Goal: Task Accomplishment & Management: Use online tool/utility

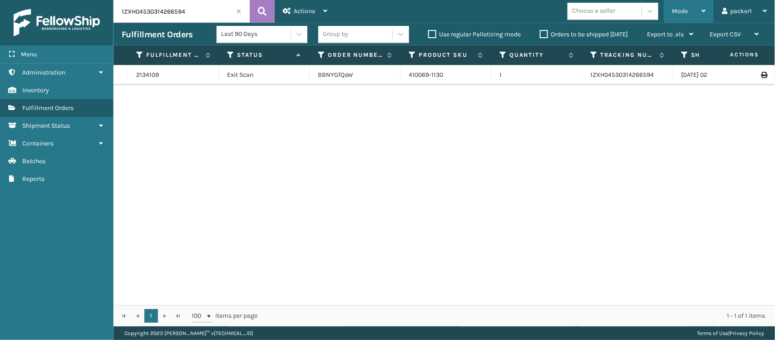
click at [687, 10] on span "Mode" at bounding box center [680, 11] width 16 height 8
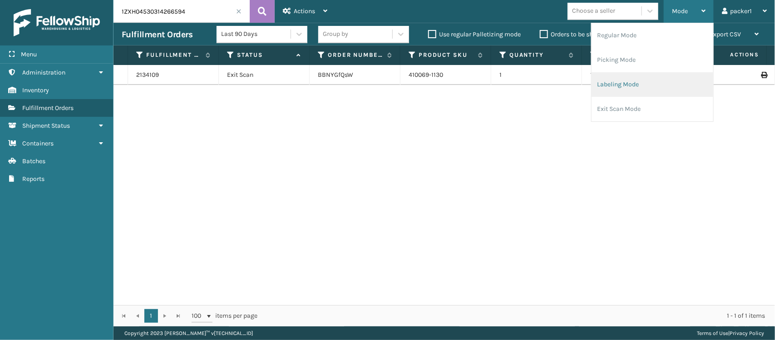
click at [651, 89] on li "Labeling Mode" at bounding box center [653, 84] width 122 height 25
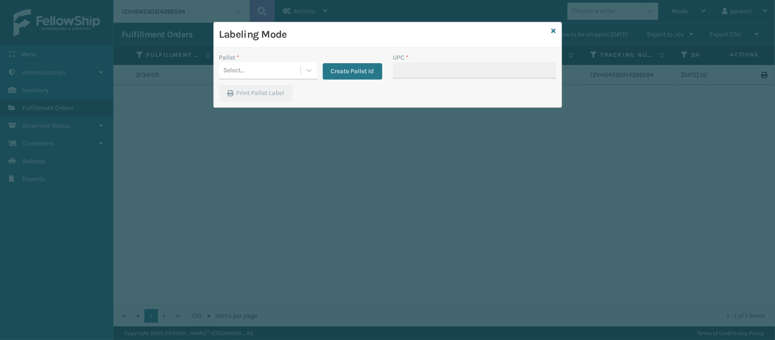
click at [256, 81] on div "Pallet * Select... Create Pallet Id" at bounding box center [301, 69] width 174 height 32
click at [260, 74] on div "Select..." at bounding box center [259, 70] width 81 height 15
click at [364, 66] on button "Create Pallet Id" at bounding box center [352, 71] width 59 height 16
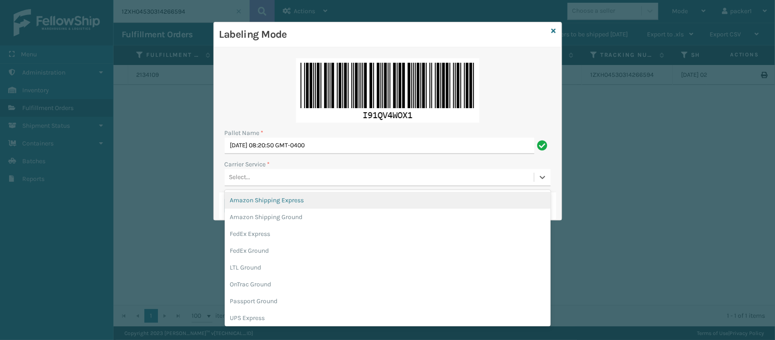
click at [318, 178] on div "Select..." at bounding box center [379, 177] width 309 height 15
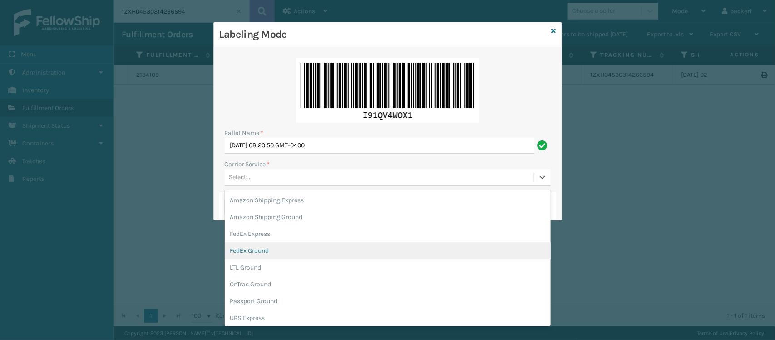
click at [401, 253] on div "FedEx Ground" at bounding box center [388, 250] width 326 height 17
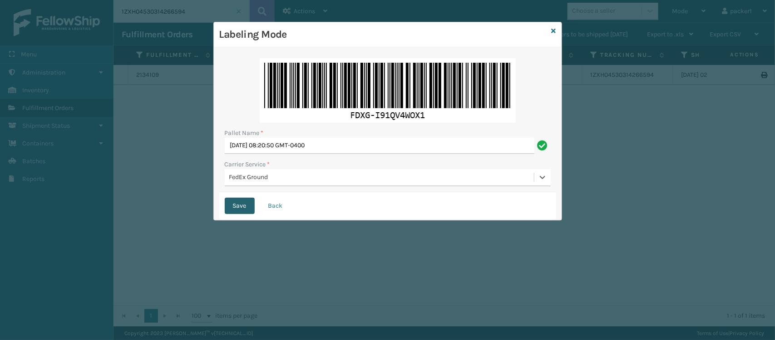
click at [231, 198] on button "Save" at bounding box center [240, 206] width 30 height 16
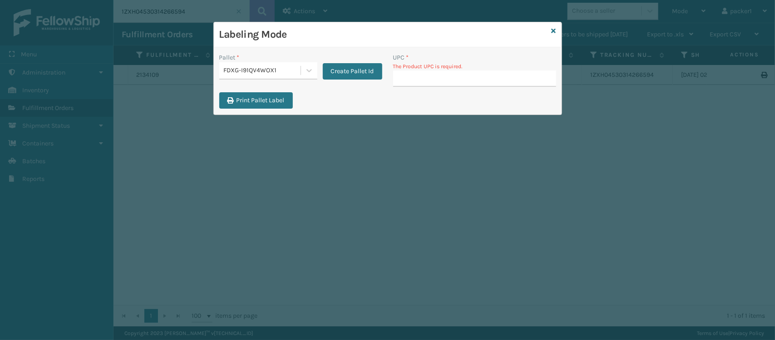
click at [452, 75] on input "UPC *" at bounding box center [474, 78] width 163 height 16
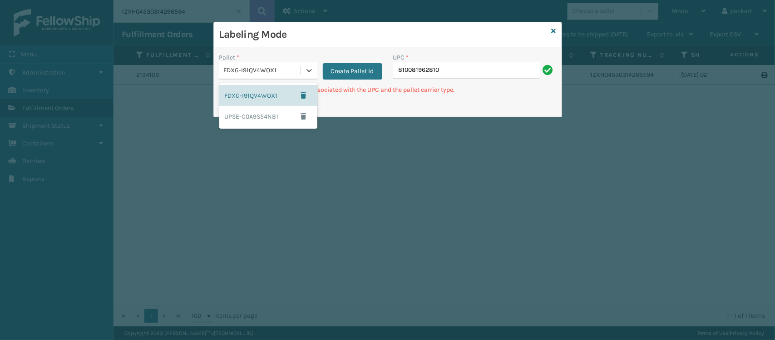
click at [291, 68] on div "FDXG-I91QV4WOX1" at bounding box center [263, 71] width 78 height 10
click at [343, 71] on button "Create Pallet Id" at bounding box center [352, 71] width 59 height 16
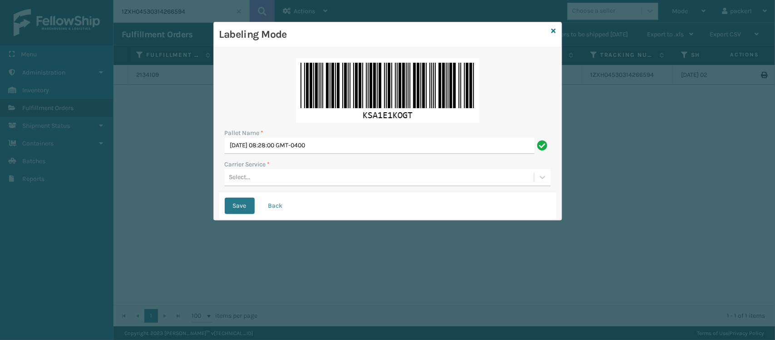
click at [285, 183] on div "Select..." at bounding box center [379, 177] width 309 height 15
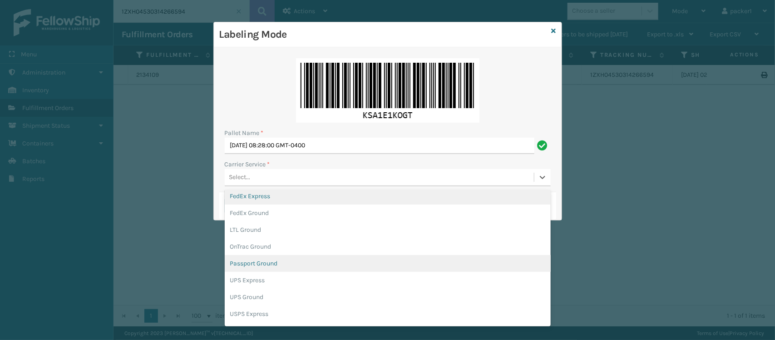
scroll to position [44, 0]
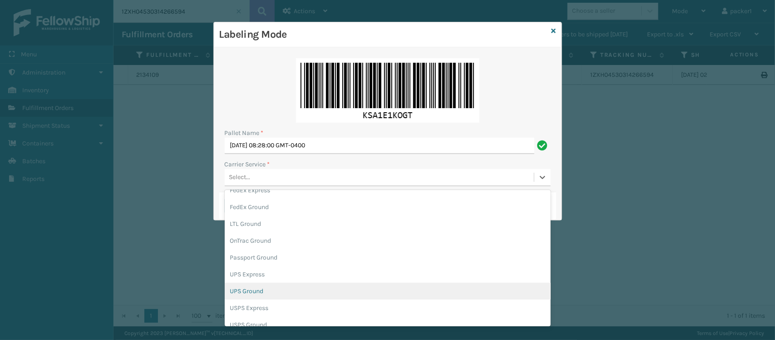
click at [327, 292] on div "UPS Ground" at bounding box center [388, 291] width 326 height 17
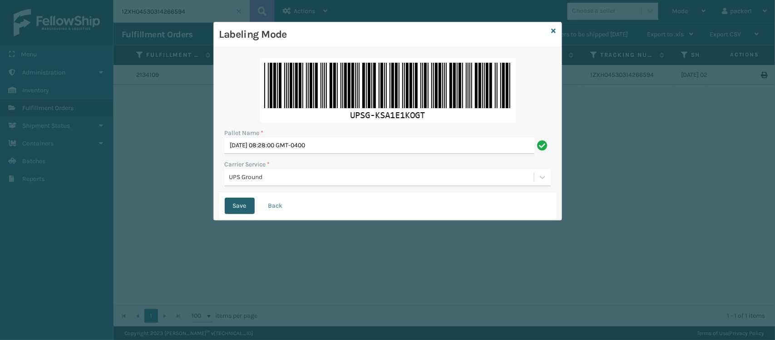
click at [252, 213] on button "Save" at bounding box center [240, 206] width 30 height 16
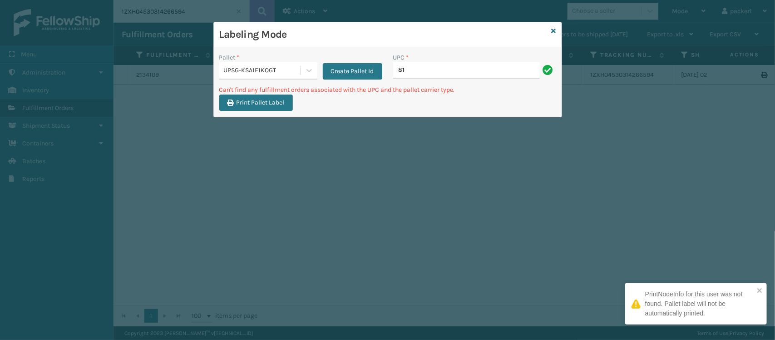
type input "8"
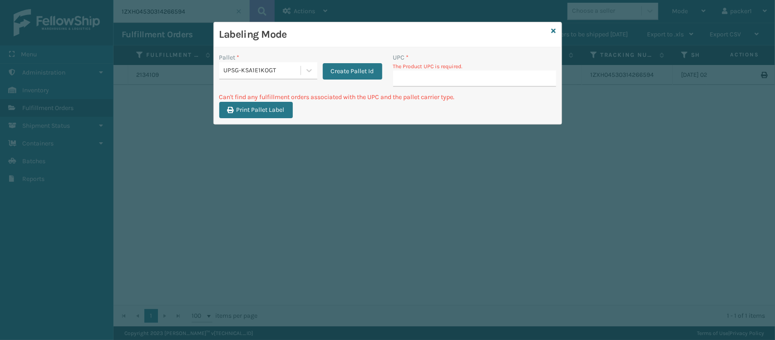
click at [228, 68] on div "UPSG-KSA1E1KOGT" at bounding box center [263, 71] width 78 height 10
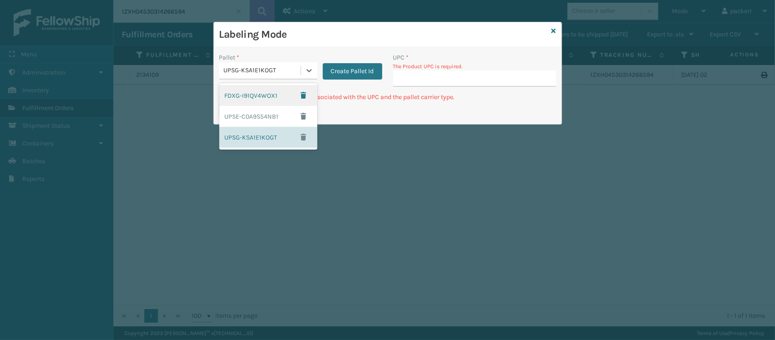
click at [246, 97] on div "FDXG-I91QV4WOX1" at bounding box center [268, 95] width 98 height 21
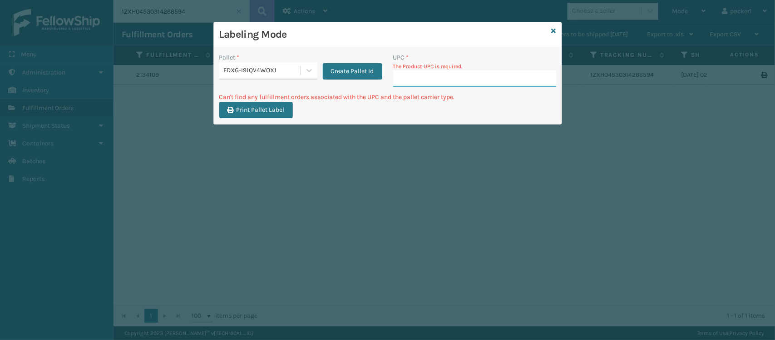
click at [478, 78] on input "UPC *" at bounding box center [474, 78] width 163 height 16
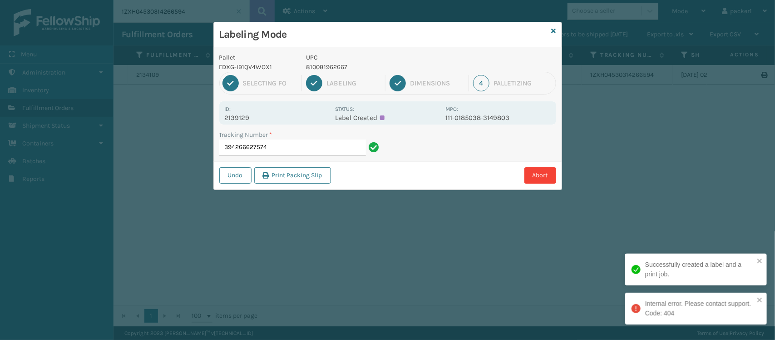
type input "394266627574"
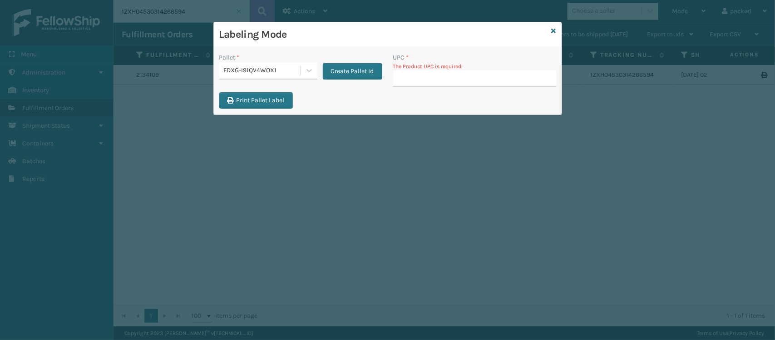
click at [439, 74] on input "UPC *" at bounding box center [474, 78] width 163 height 16
click at [436, 59] on div "UPC *" at bounding box center [474, 58] width 163 height 10
click at [434, 69] on p "The Product UPC is required." at bounding box center [474, 66] width 163 height 8
click at [431, 83] on input "UPC *" at bounding box center [474, 78] width 163 height 16
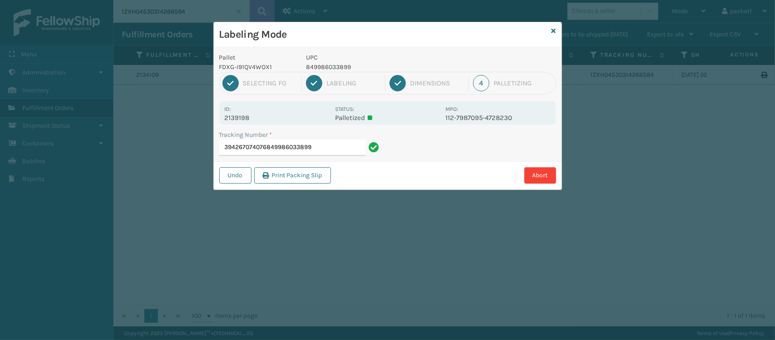
type input "394267074076849986033899"
